Goal: Transaction & Acquisition: Purchase product/service

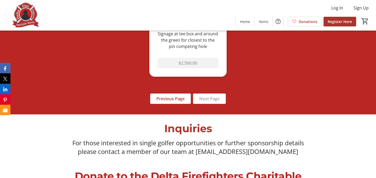
scroll to position [449, 0]
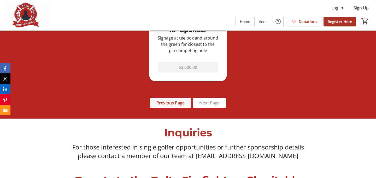
click at [169, 100] on span "Previous Page" at bounding box center [171, 103] width 28 height 6
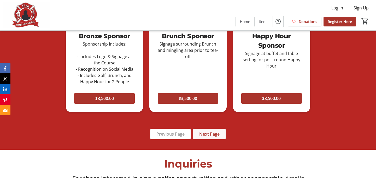
scroll to position [484, 0]
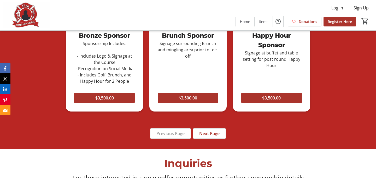
click at [206, 132] on span "Next Page" at bounding box center [209, 133] width 20 height 6
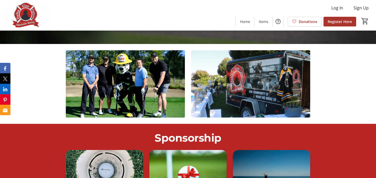
scroll to position [128, 0]
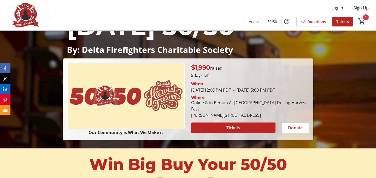
scroll to position [121, 0]
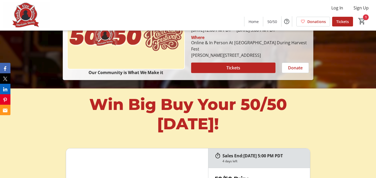
type input "0"
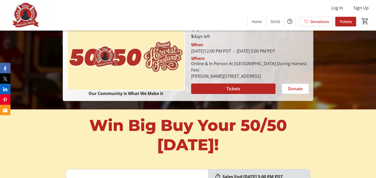
scroll to position [112, 0]
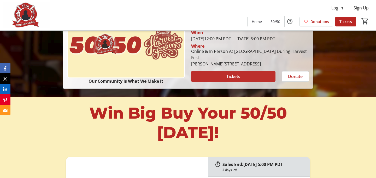
click at [247, 83] on span at bounding box center [233, 76] width 84 height 13
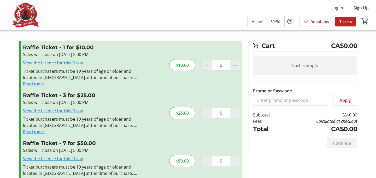
scroll to position [15, 0]
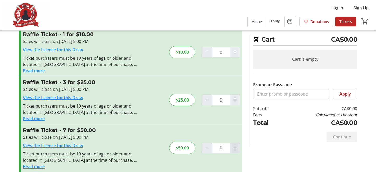
click at [237, 152] on div at bounding box center [235, 147] width 10 height 10
click at [237, 150] on mat-icon "Increment by one" at bounding box center [235, 148] width 6 height 6
type input "1"
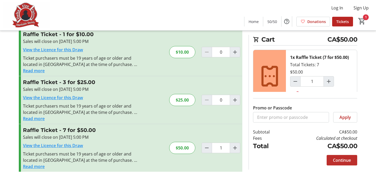
click at [344, 160] on span "Continue" at bounding box center [342, 160] width 18 height 6
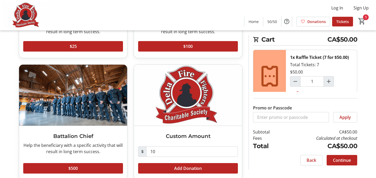
scroll to position [123, 0]
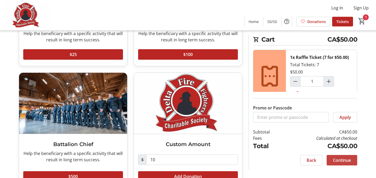
click at [341, 161] on span "Continue" at bounding box center [342, 160] width 18 height 6
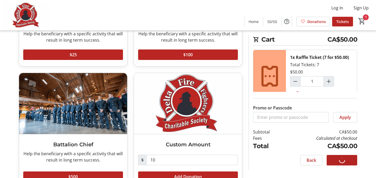
scroll to position [107, 0]
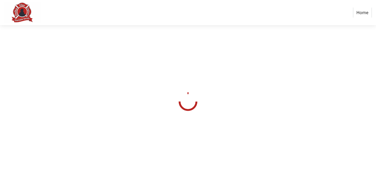
select select "CA"
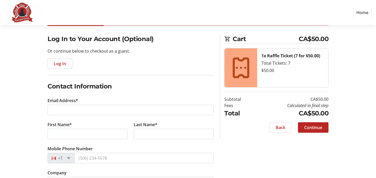
scroll to position [74, 0]
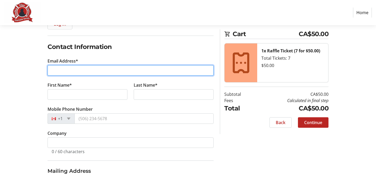
click at [102, 70] on input "Email Address*" at bounding box center [131, 70] width 166 height 10
type input "djgmcm@gmail.com"
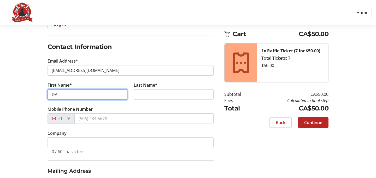
type input "Daryl"
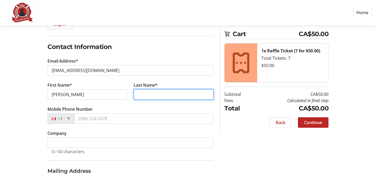
type input "McMillan"
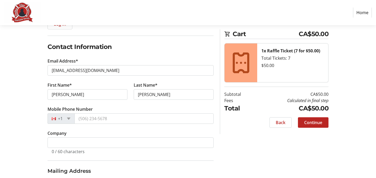
type input "6521 Holly Park Drive"
type input "Delta"
select select "BC"
type input "V4K4Y7"
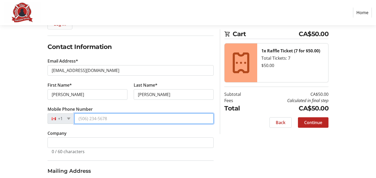
click at [100, 120] on input "Mobile Phone Number" at bounding box center [143, 118] width 139 height 10
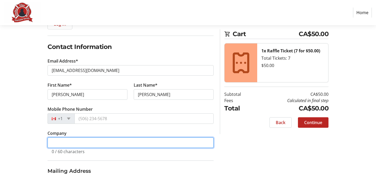
click at [58, 140] on input "Company" at bounding box center [131, 142] width 166 height 10
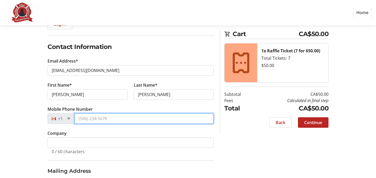
click at [96, 120] on input "Mobile Phone Number" at bounding box center [143, 118] width 139 height 10
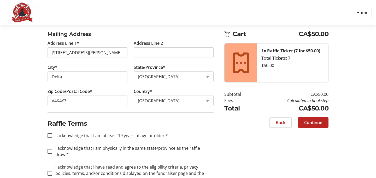
scroll to position [221, 0]
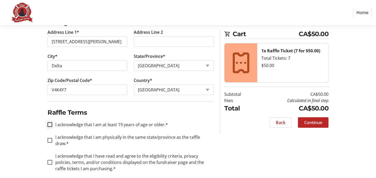
type input "(604) 619-2582"
click at [53, 125] on div at bounding box center [50, 124] width 13 height 13
checkbox input "true"
drag, startPoint x: 52, startPoint y: 134, endPoint x: 51, endPoint y: 137, distance: 3.9
click at [52, 134] on div at bounding box center [50, 140] width 13 height 13
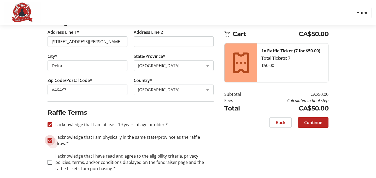
checkbox input "true"
click at [50, 160] on input "I acknowledge that I have read and agree to the eligibility criteria, privacy p…" at bounding box center [50, 162] width 5 height 5
checkbox input "true"
click at [315, 120] on span "Continue" at bounding box center [313, 122] width 18 height 6
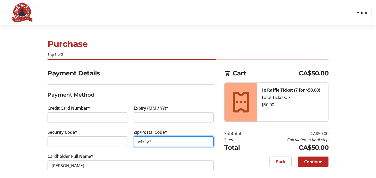
type input "v4k4y7"
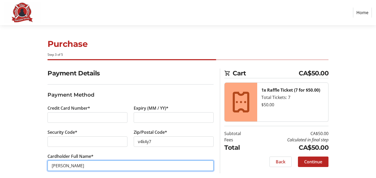
scroll to position [5, 0]
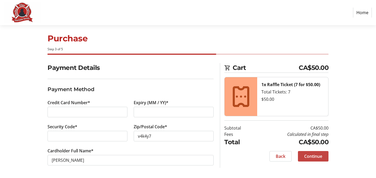
click at [305, 158] on span "Continue" at bounding box center [313, 156] width 18 height 6
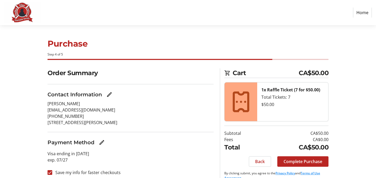
scroll to position [9, 0]
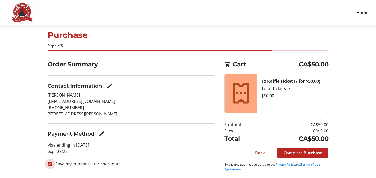
click at [50, 164] on input "Save my info for faster checkouts" at bounding box center [50, 163] width 5 height 5
checkbox input "false"
click at [319, 155] on span "Complete Purchase" at bounding box center [303, 153] width 39 height 6
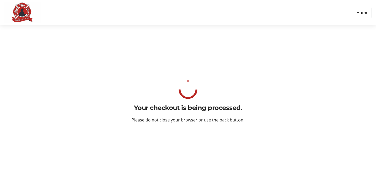
scroll to position [0, 0]
